Goal: Transaction & Acquisition: Subscribe to service/newsletter

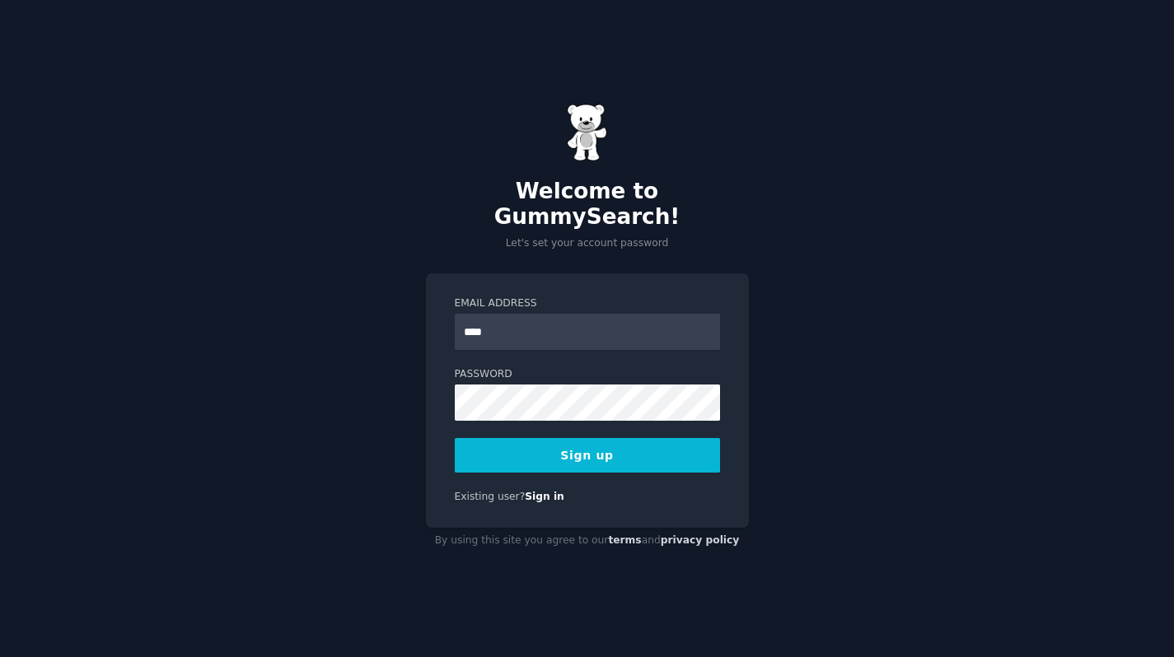
type input "**********"
click at [543, 439] on button "Sign up" at bounding box center [587, 455] width 265 height 35
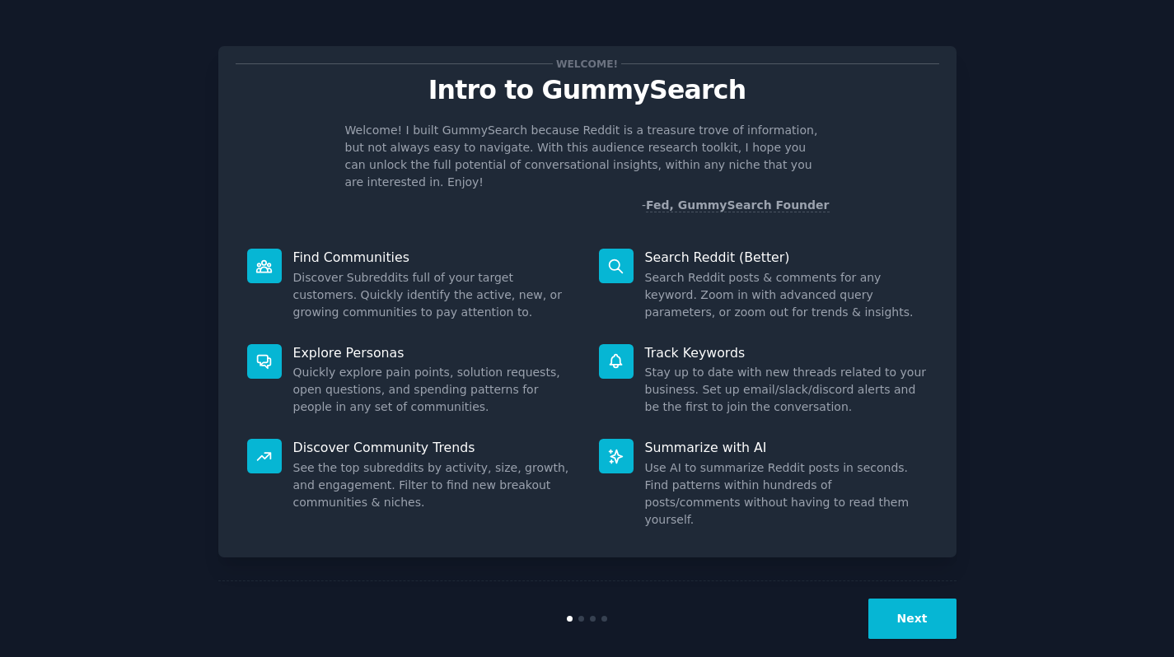
click at [909, 608] on button "Next" at bounding box center [912, 619] width 88 height 40
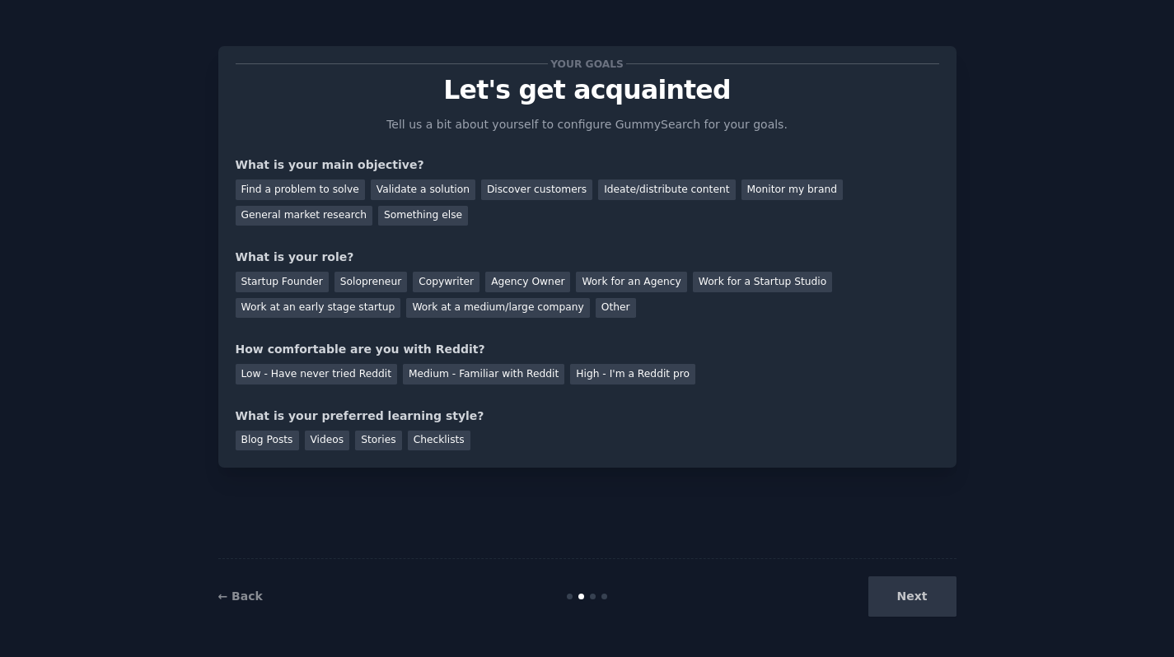
click at [909, 608] on div "Next" at bounding box center [833, 597] width 246 height 40
click at [425, 190] on div "Validate a solution" at bounding box center [423, 190] width 105 height 21
click at [607, 195] on div "Ideate/distribute content" at bounding box center [666, 190] width 137 height 21
click at [448, 184] on div "Validate a solution" at bounding box center [423, 190] width 105 height 21
click at [900, 592] on div "Next" at bounding box center [833, 597] width 246 height 40
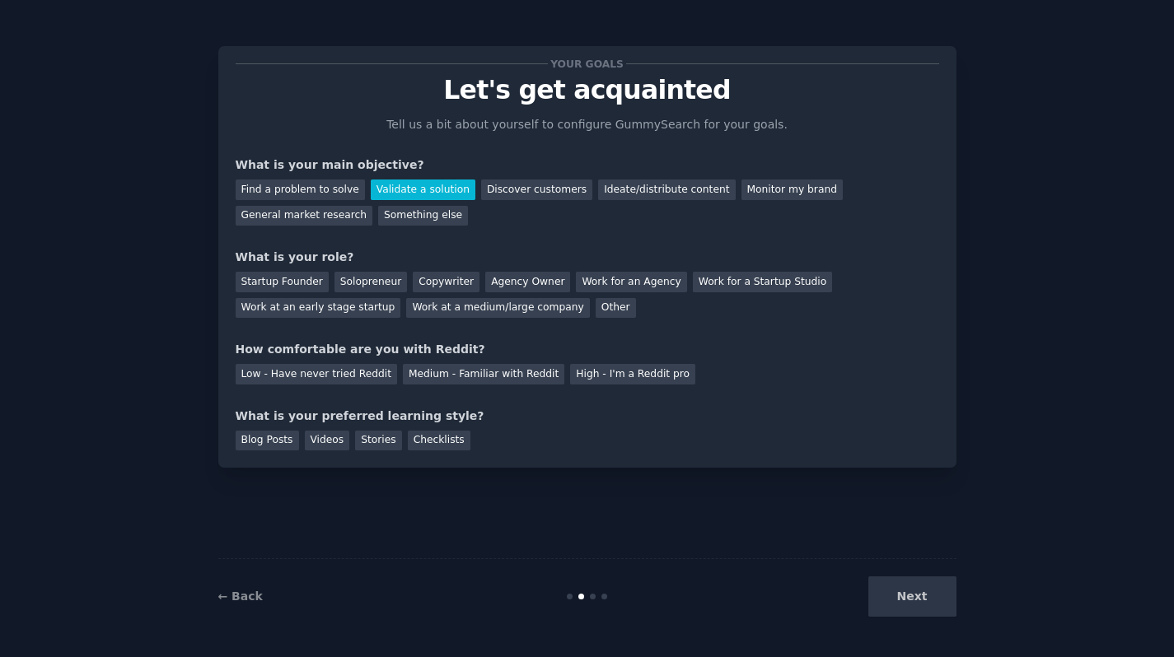
click at [914, 600] on div "Next" at bounding box center [833, 597] width 246 height 40
click at [293, 284] on div "Startup Founder" at bounding box center [282, 282] width 93 height 21
click at [525, 369] on div "Medium - Familiar with Reddit" at bounding box center [483, 374] width 161 height 21
click at [329, 441] on div "Videos" at bounding box center [327, 441] width 45 height 21
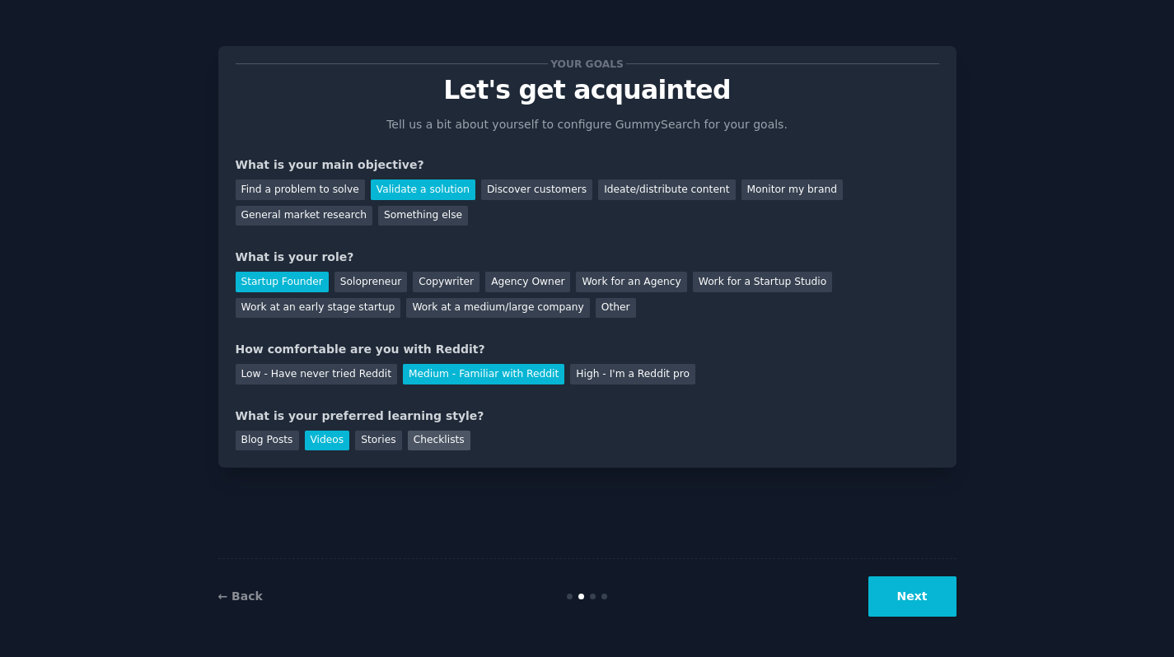
click at [411, 437] on div "Checklists" at bounding box center [439, 441] width 63 height 21
click at [306, 437] on div "Videos" at bounding box center [327, 441] width 45 height 21
click at [897, 595] on button "Next" at bounding box center [912, 597] width 88 height 40
click at [897, 595] on div "Next" at bounding box center [833, 597] width 246 height 40
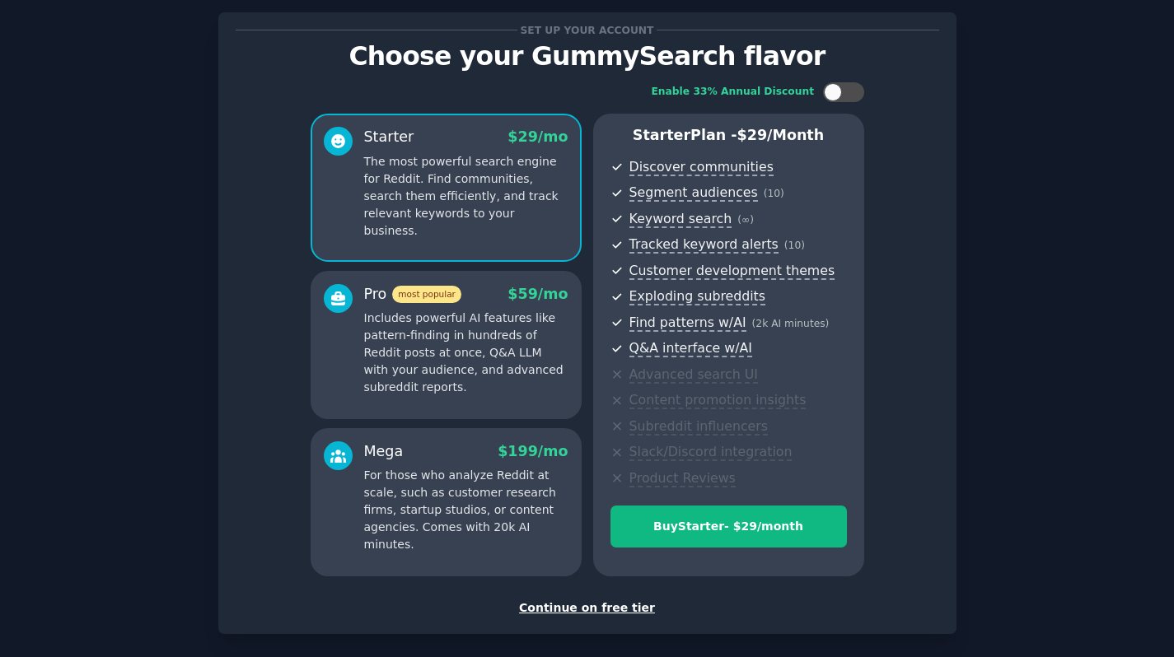
scroll to position [41, 0]
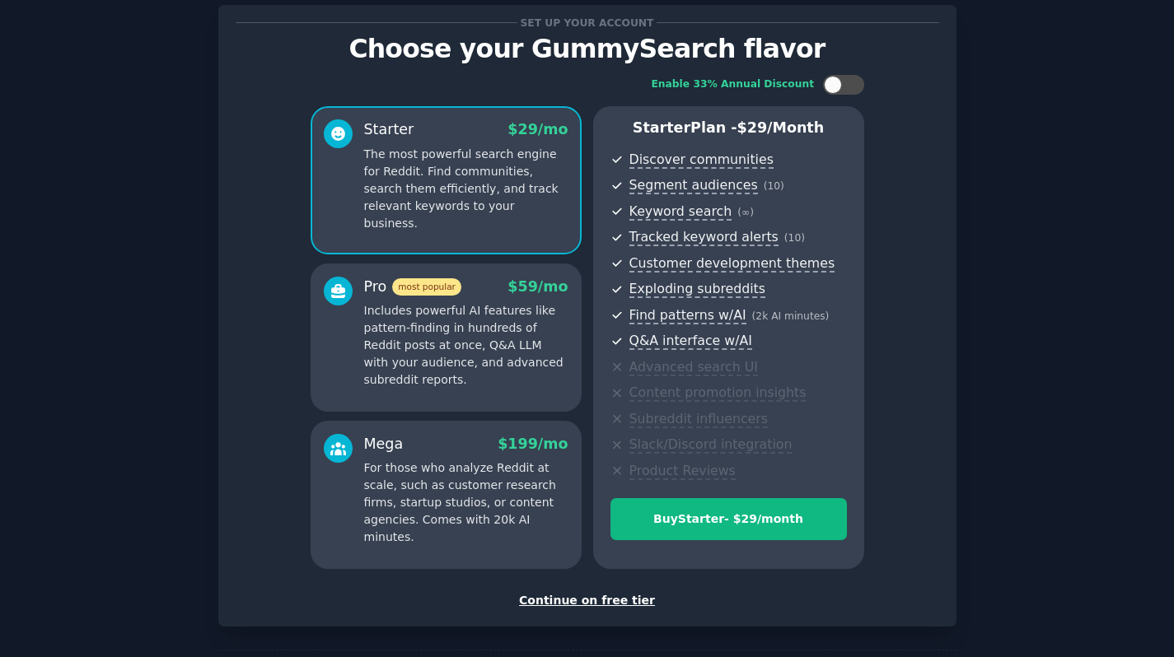
click at [603, 601] on div "Continue on free tier" at bounding box center [587, 600] width 703 height 17
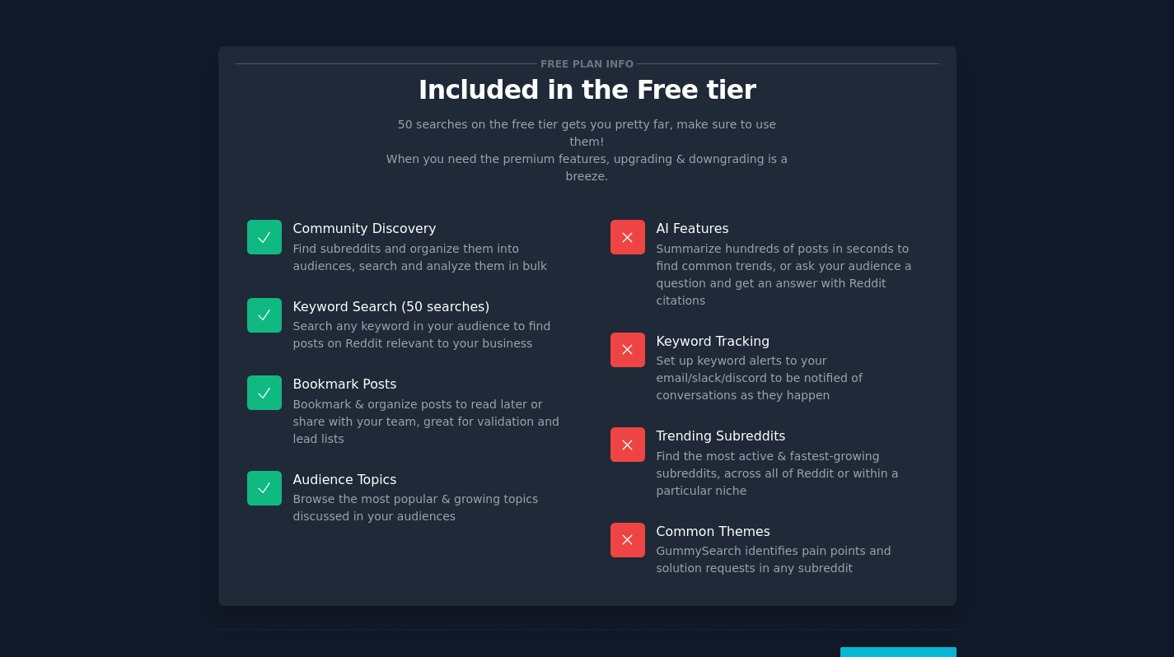
click at [876, 647] on button "Let's Go!" at bounding box center [897, 667] width 115 height 40
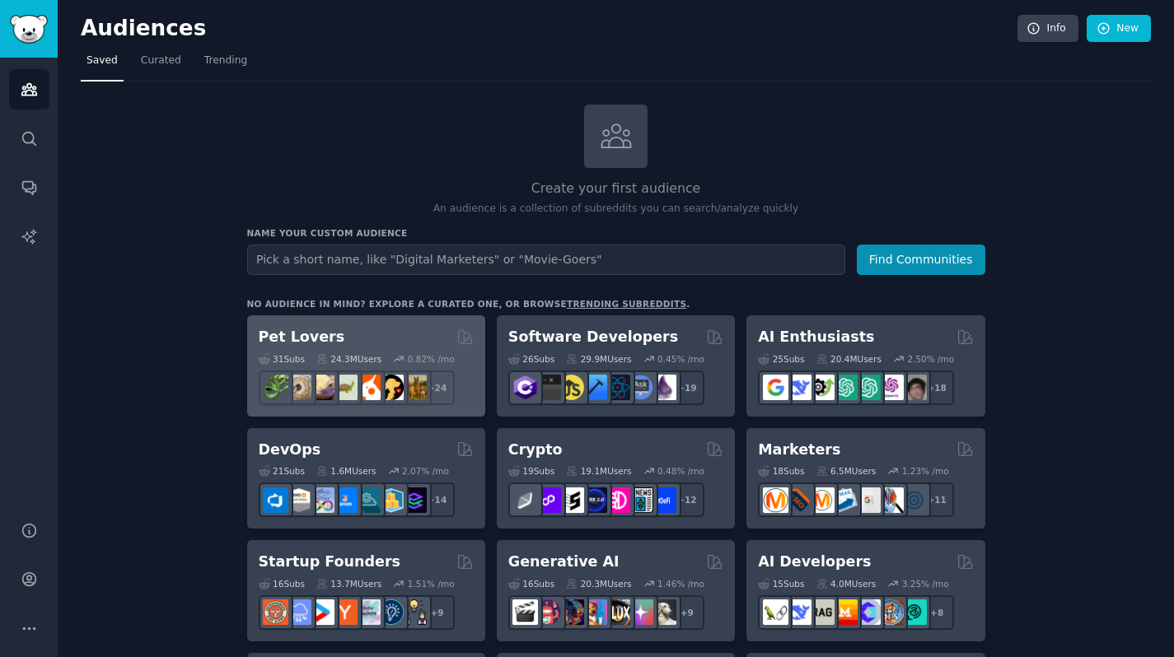
click at [351, 337] on div "Pet Lovers" at bounding box center [366, 337] width 215 height 21
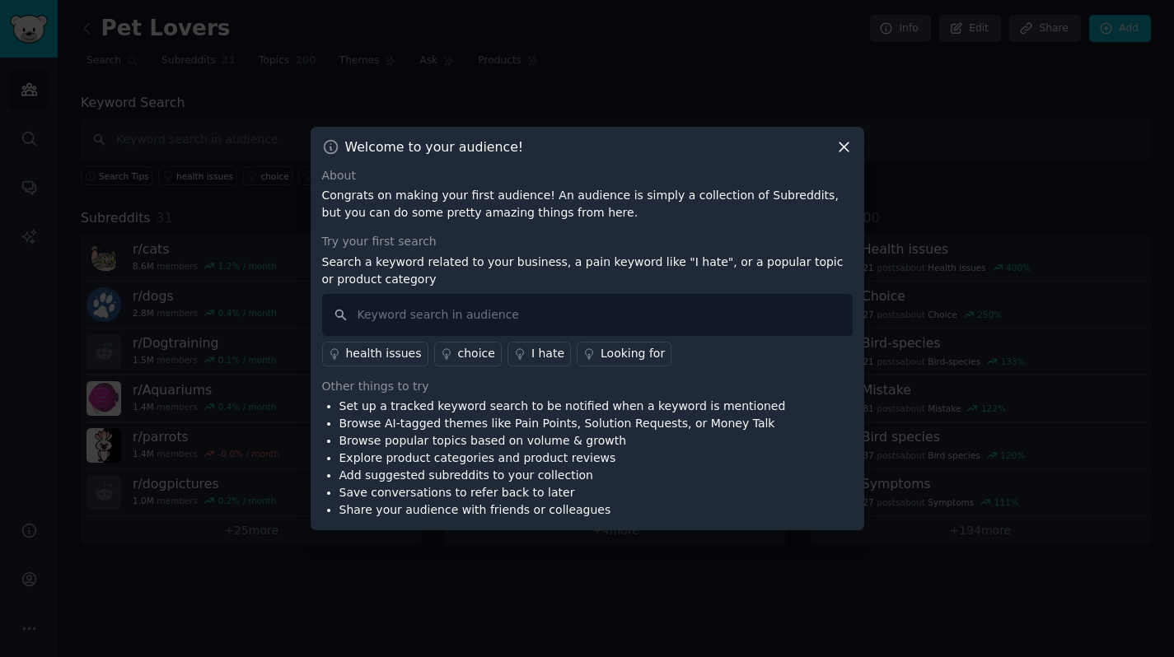
click at [842, 146] on icon at bounding box center [843, 146] width 9 height 9
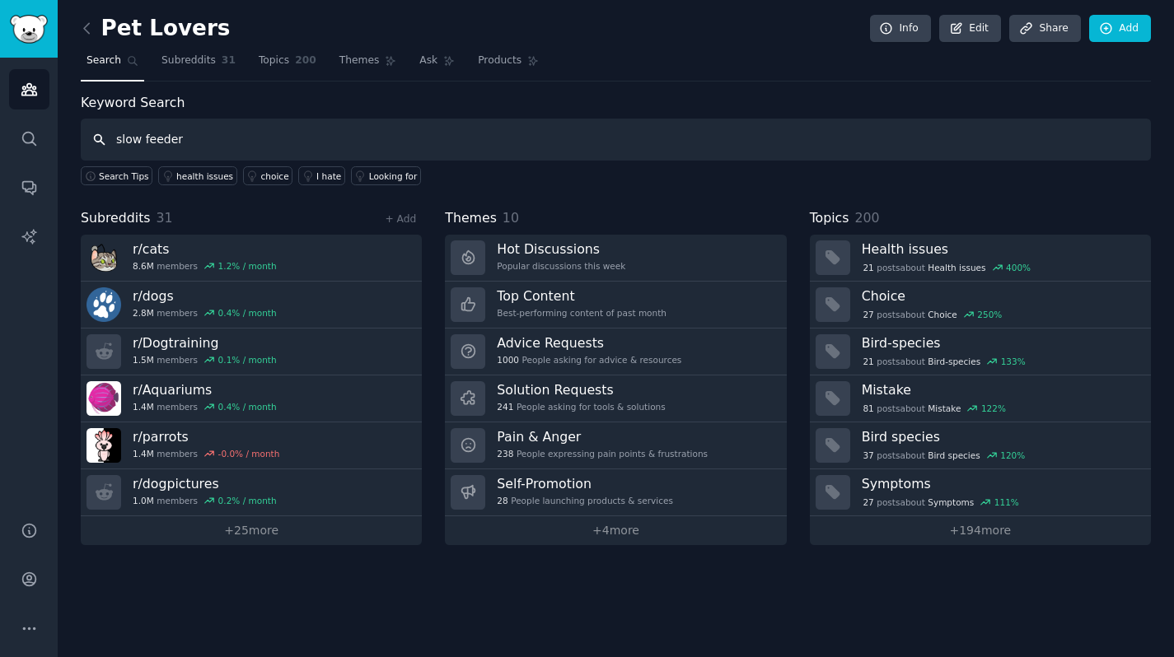
type input "slow feeder"
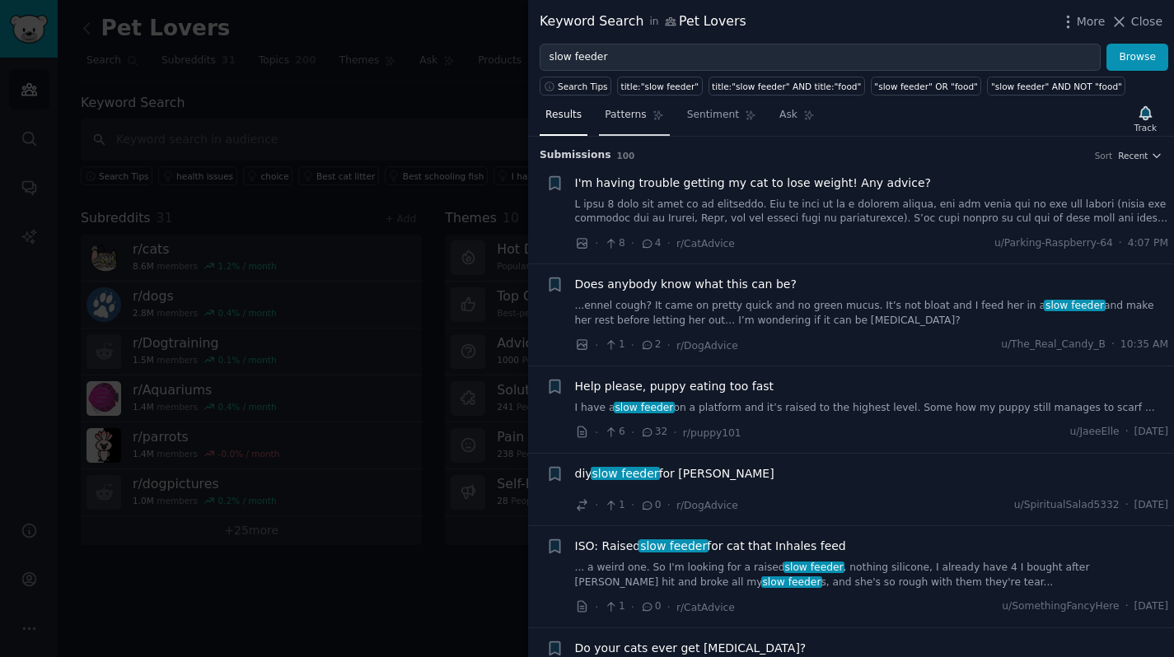
click at [633, 110] on span "Patterns" at bounding box center [625, 115] width 41 height 15
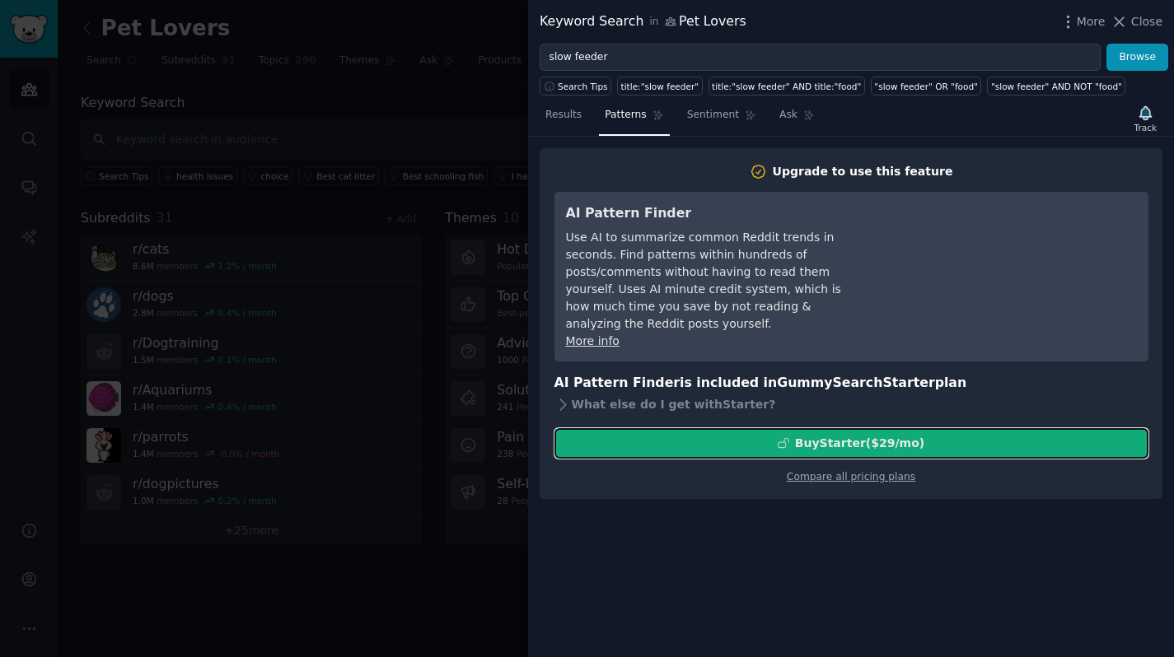
click at [750, 435] on div "Buy Starter ($ 29 /mo )" at bounding box center [851, 443] width 592 height 17
